Goal: Information Seeking & Learning: Learn about a topic

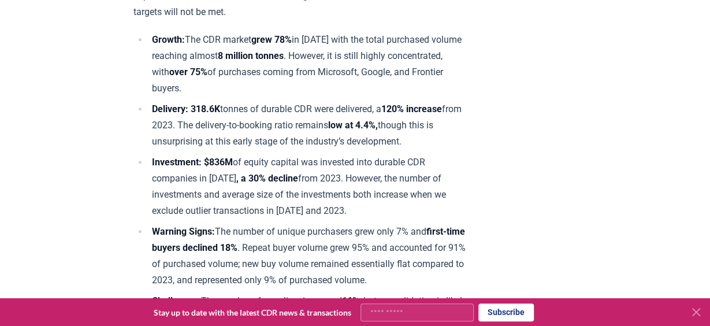
scroll to position [512, 0]
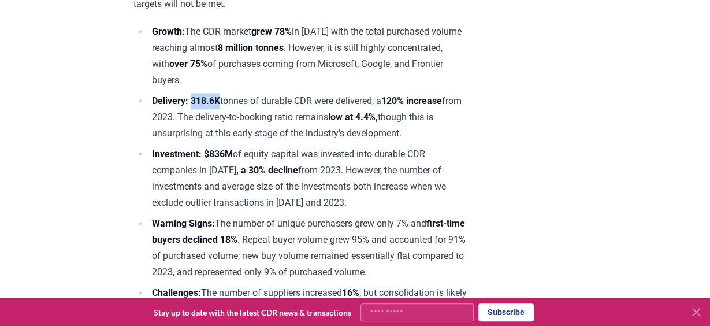
drag, startPoint x: 193, startPoint y: 97, endPoint x: 223, endPoint y: 96, distance: 30.1
click at [220, 96] on strong "Delivery: 318.6K" at bounding box center [186, 100] width 68 height 11
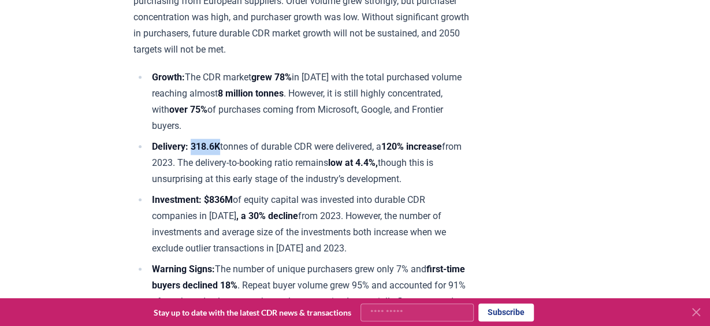
scroll to position [469, 0]
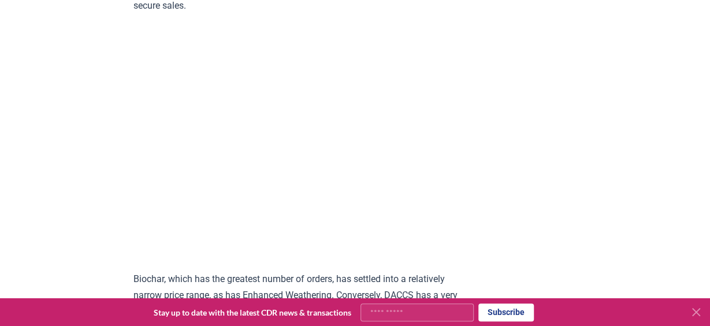
scroll to position [1924, 0]
